Goal: Task Accomplishment & Management: Complete application form

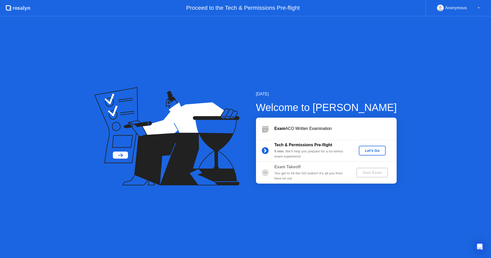
click at [374, 152] on div "Let's Go" at bounding box center [372, 151] width 23 height 4
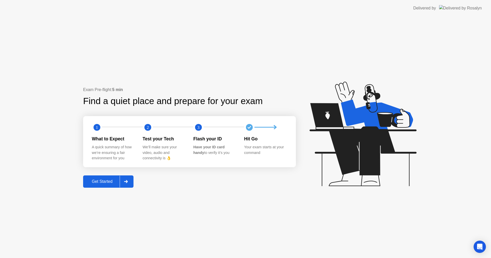
click at [108, 184] on div "Get Started" at bounding box center [102, 181] width 35 height 5
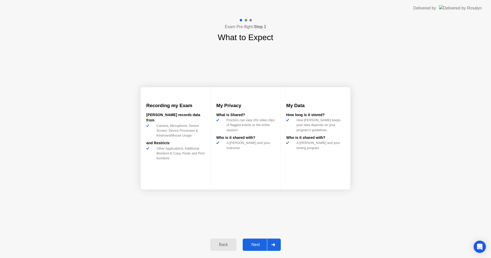
click at [258, 247] on div "Next" at bounding box center [255, 245] width 23 height 5
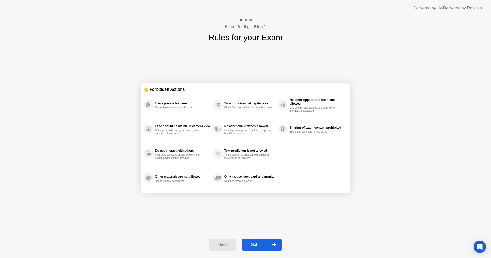
click at [258, 247] on div "Got it" at bounding box center [256, 245] width 24 height 5
select select "**********"
select select "*******"
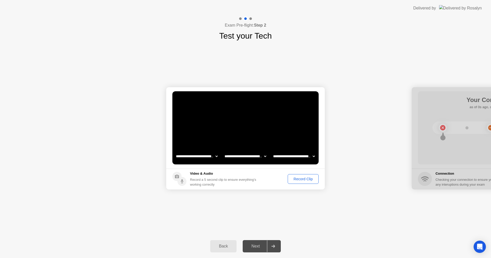
click at [303, 181] on div "Record Clip" at bounding box center [303, 179] width 27 height 4
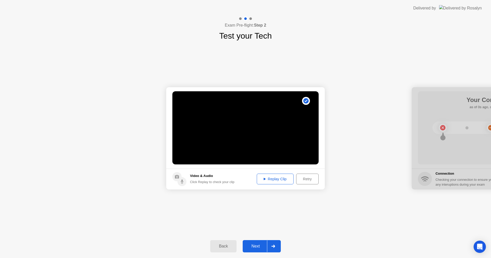
click at [272, 181] on div "Replay Clip" at bounding box center [275, 179] width 33 height 4
click at [279, 178] on div "Replay Clip" at bounding box center [275, 179] width 33 height 4
click at [251, 247] on div "Next" at bounding box center [255, 246] width 23 height 5
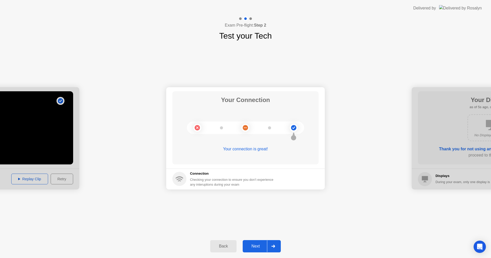
click at [258, 246] on div "Next" at bounding box center [255, 246] width 23 height 5
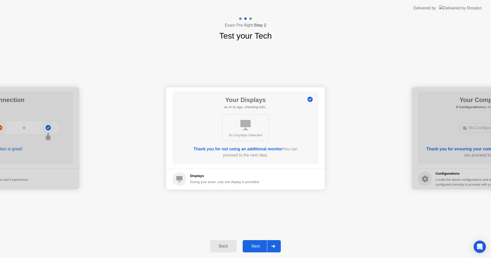
click at [259, 246] on div "Next" at bounding box center [255, 246] width 23 height 5
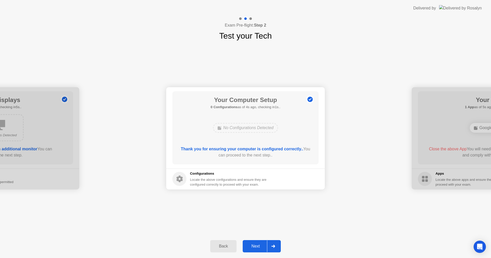
click at [259, 246] on div "Next" at bounding box center [255, 246] width 23 height 5
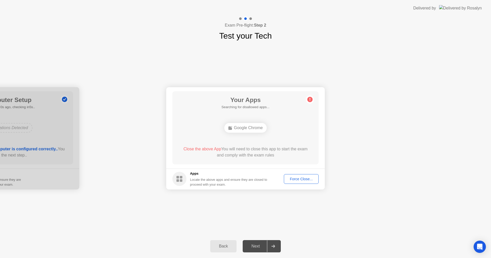
click at [307, 180] on div "Force Close..." at bounding box center [301, 179] width 31 height 4
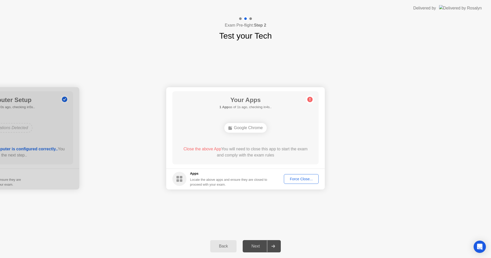
click at [300, 179] on div "Force Close..." at bounding box center [301, 179] width 31 height 4
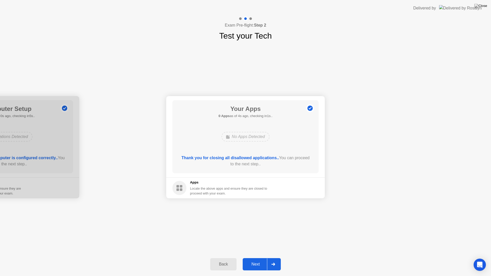
click at [259, 258] on div "Next" at bounding box center [255, 264] width 23 height 5
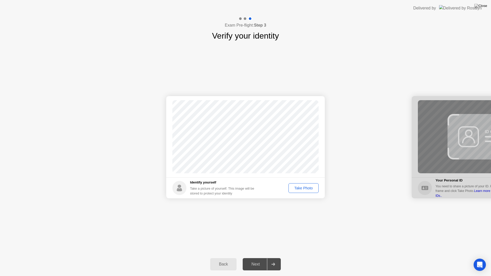
click at [299, 190] on div "Take Photo" at bounding box center [303, 188] width 27 height 4
click at [254, 258] on div "Next" at bounding box center [255, 264] width 23 height 5
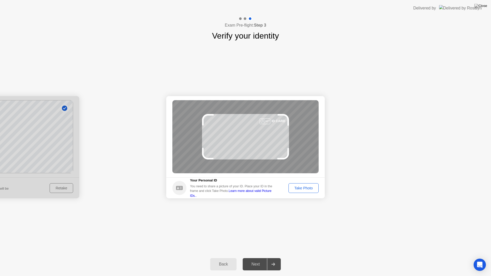
click at [299, 187] on div "Take Photo" at bounding box center [303, 188] width 27 height 4
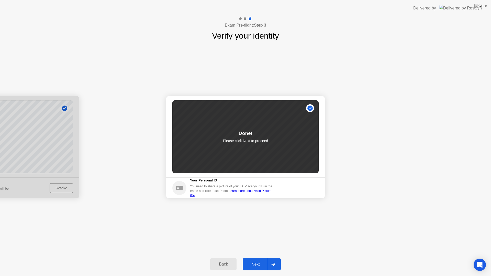
click at [254, 258] on div "Next" at bounding box center [255, 264] width 23 height 5
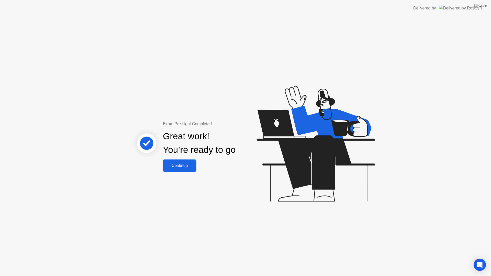
click at [177, 166] on div "Continue" at bounding box center [180, 165] width 30 height 5
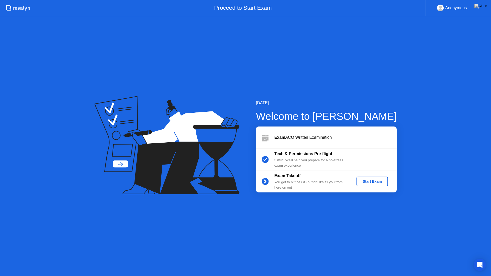
click at [371, 181] on div "Start Exam" at bounding box center [372, 182] width 27 height 4
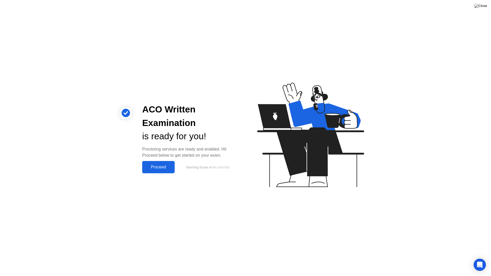
click at [170, 162] on button "Proceed" at bounding box center [158, 167] width 32 height 12
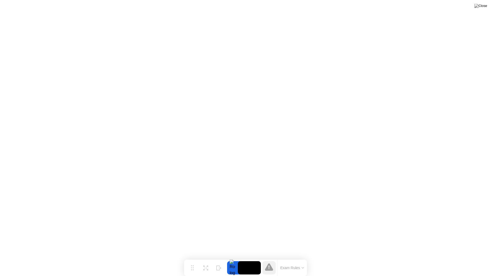
click at [304, 258] on icon at bounding box center [303, 268] width 3 height 2
